Goal: Task Accomplishment & Management: Use online tool/utility

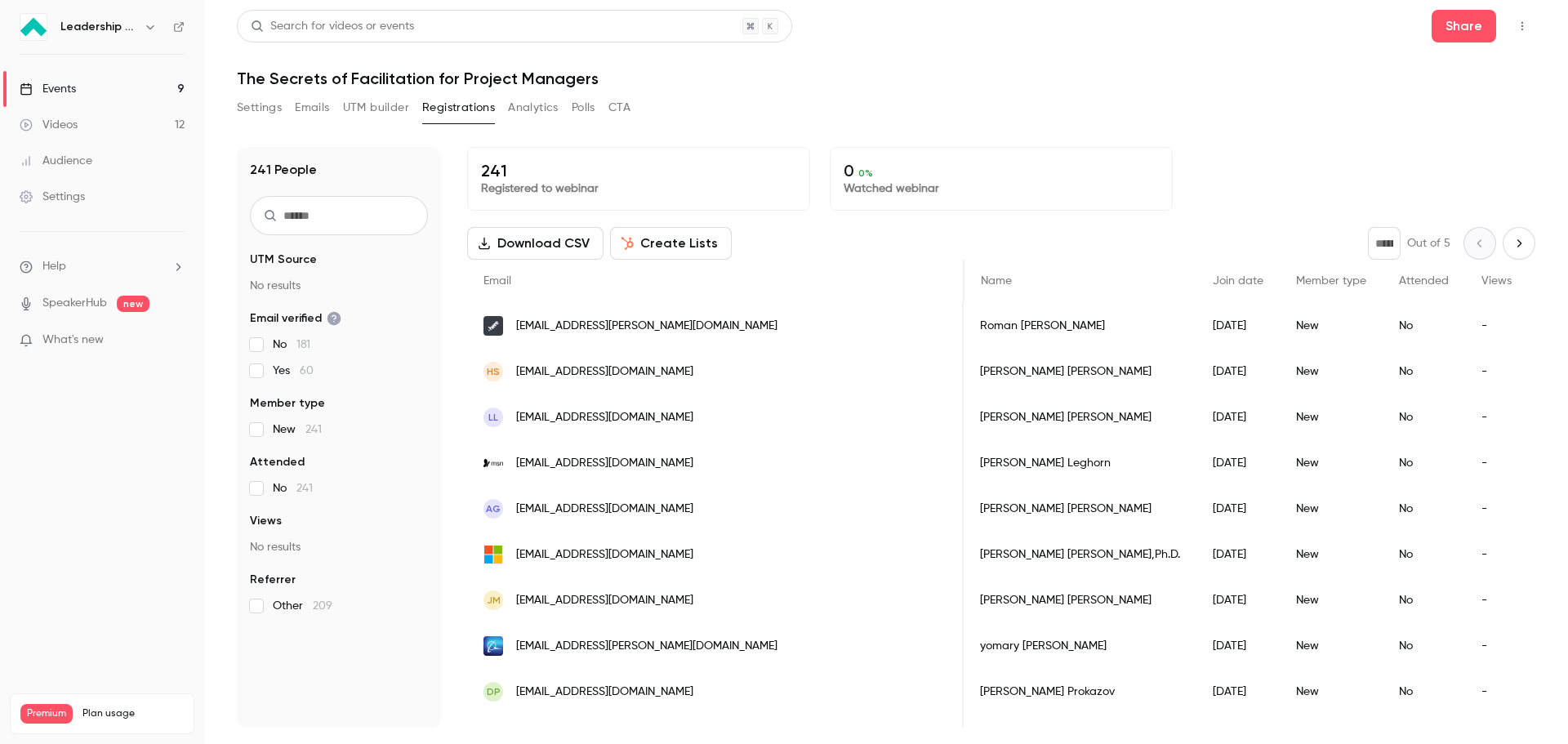
scroll to position [0, 300]
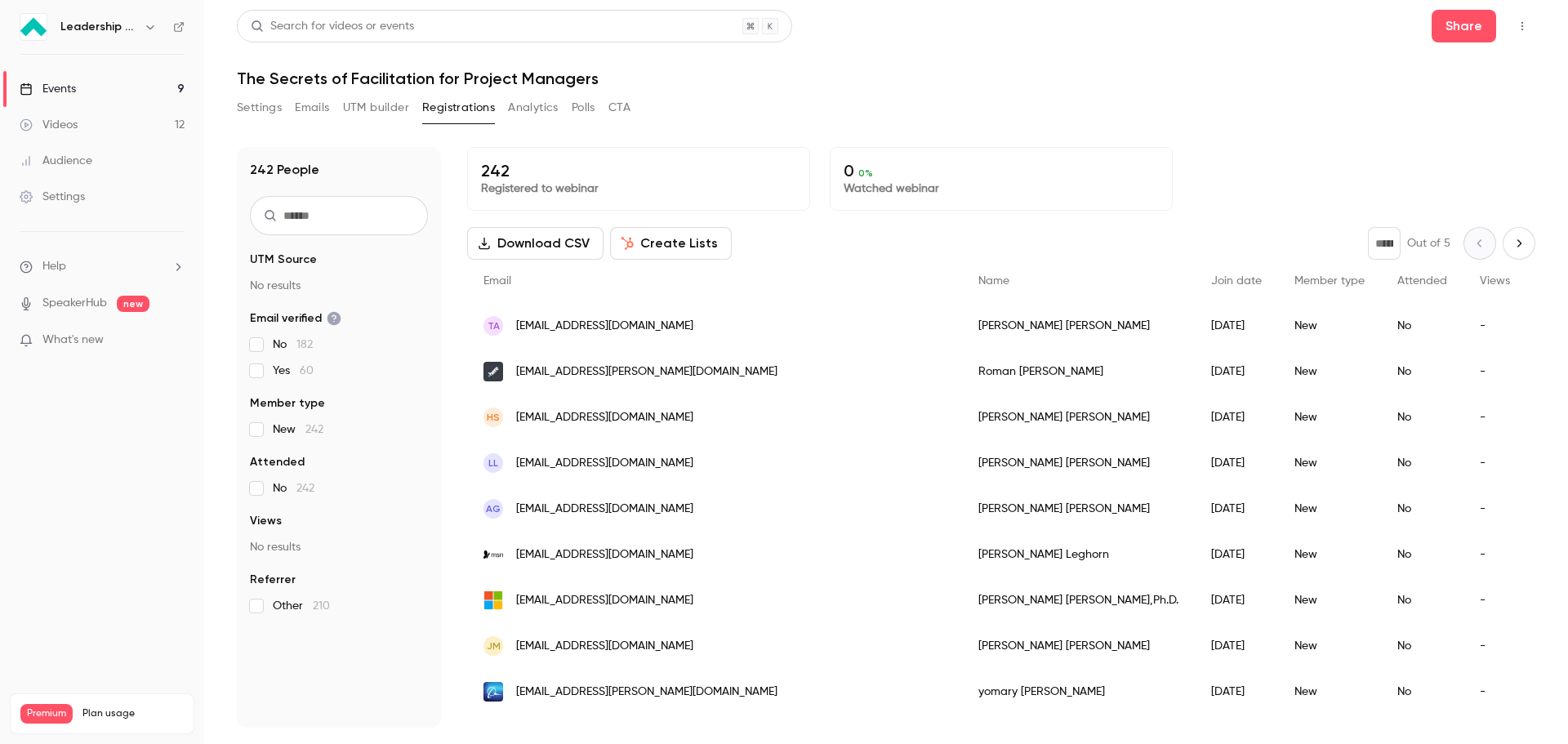
click at [104, 96] on link "Events 9" at bounding box center [102, 89] width 204 height 36
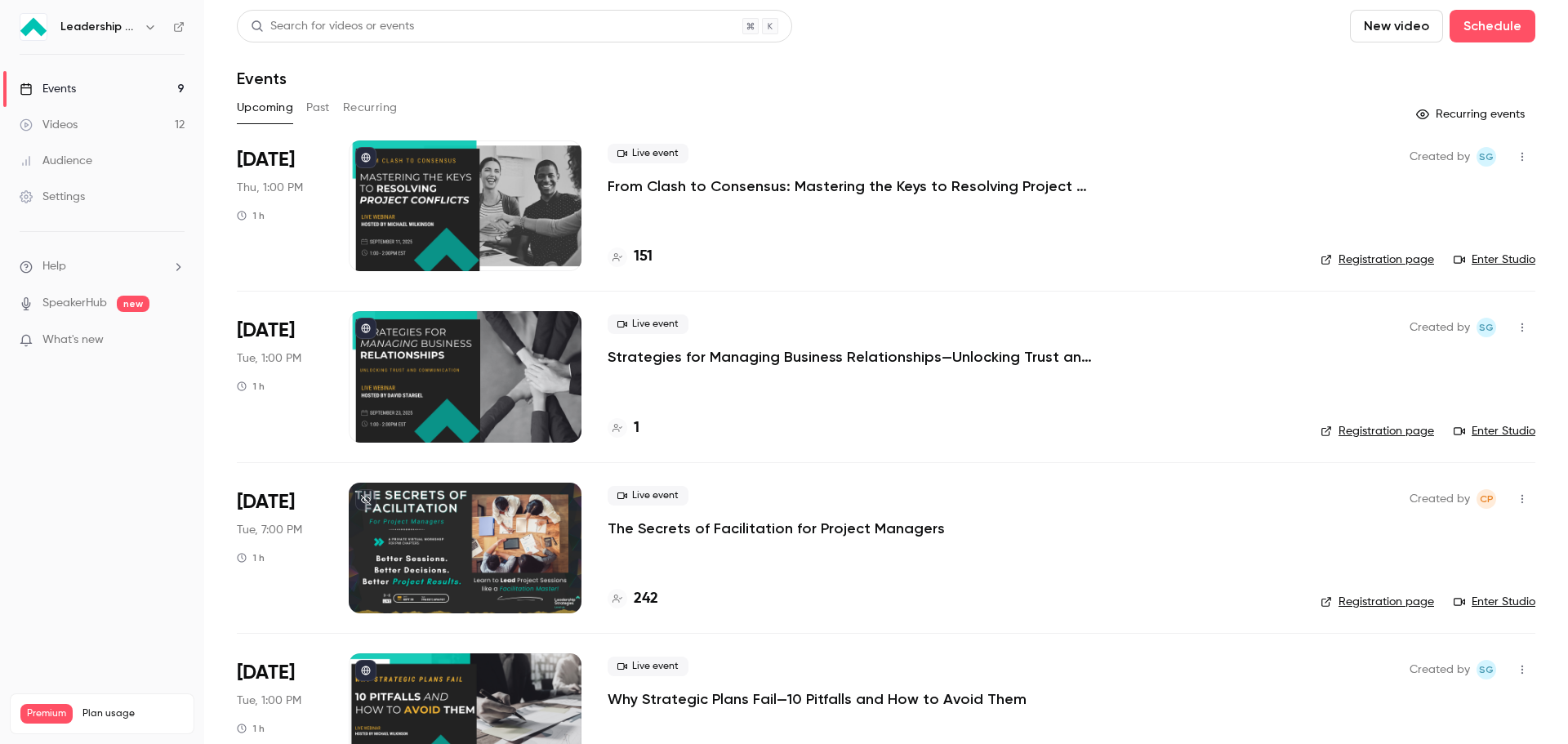
click at [704, 185] on p "From Clash to Consensus: Mastering the Keys to Resolving Project Conflicts" at bounding box center [852, 186] width 490 height 20
click at [1492, 259] on link "Enter Studio" at bounding box center [1494, 260] width 82 height 16
